Goal: Transaction & Acquisition: Download file/media

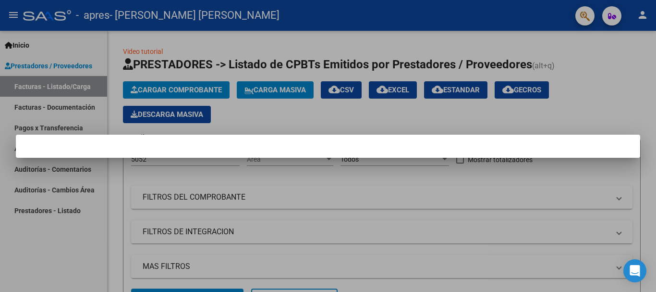
click at [304, 167] on div at bounding box center [328, 146] width 656 height 292
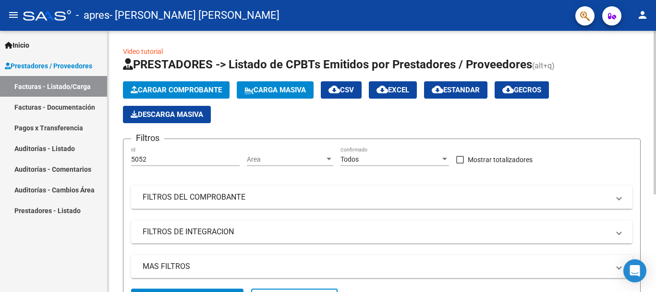
scroll to position [156, 0]
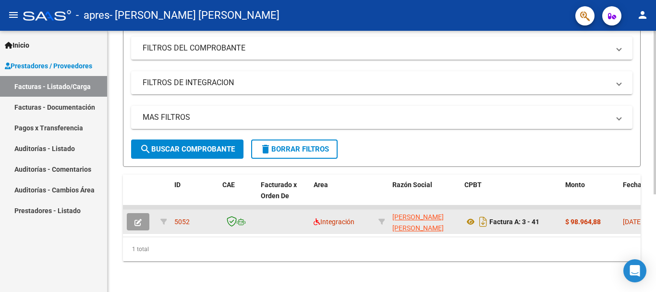
click at [206, 216] on div "5052" at bounding box center [194, 221] width 40 height 11
click at [146, 216] on button "button" at bounding box center [138, 221] width 23 height 17
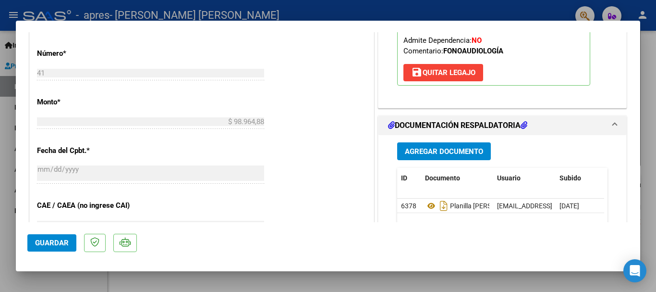
scroll to position [480, 0]
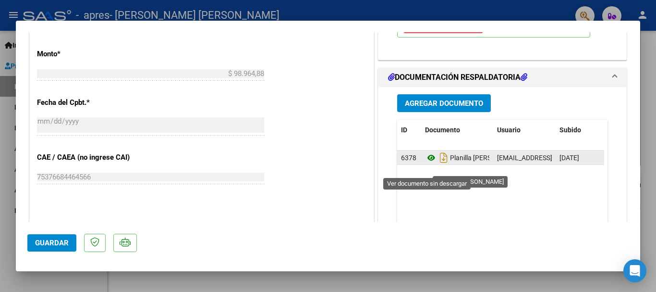
click at [431, 163] on icon at bounding box center [431, 158] width 12 height 12
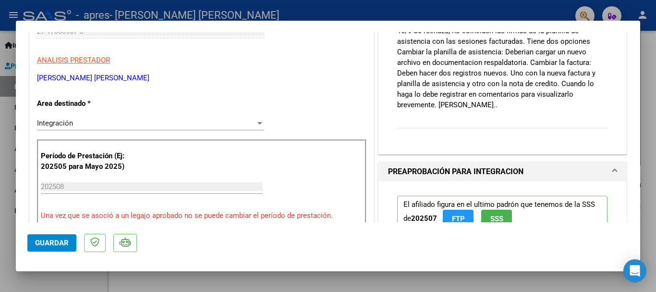
scroll to position [96, 0]
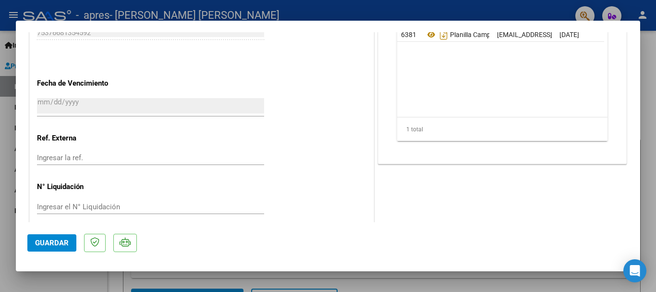
scroll to position [529, 0]
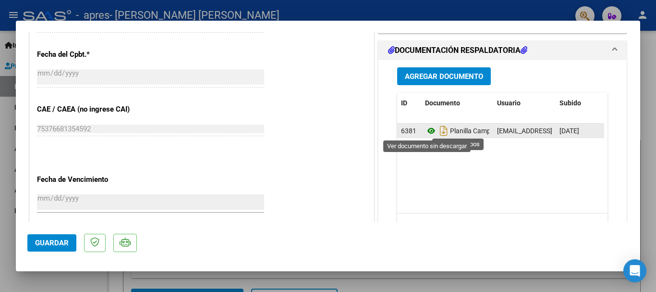
click at [425, 130] on icon at bounding box center [431, 131] width 12 height 12
